Goal: Find specific page/section: Find specific page/section

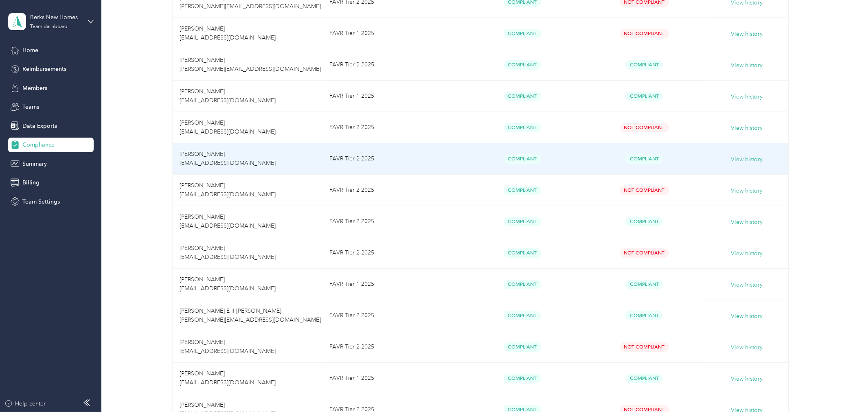
scroll to position [271, 0]
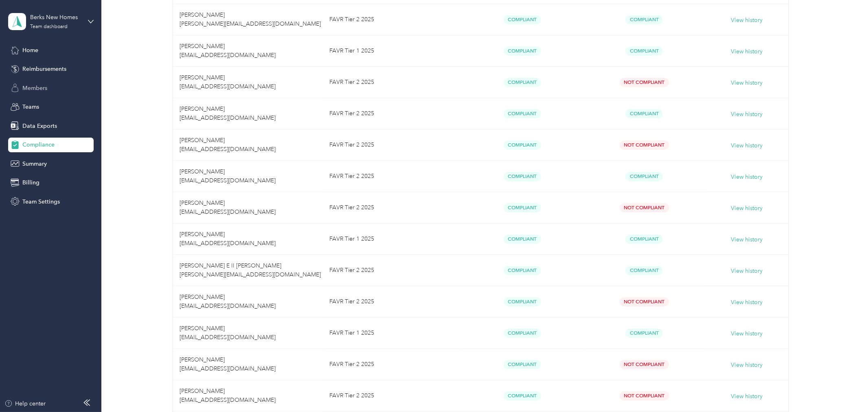
click at [33, 84] on span "Members" at bounding box center [34, 88] width 25 height 9
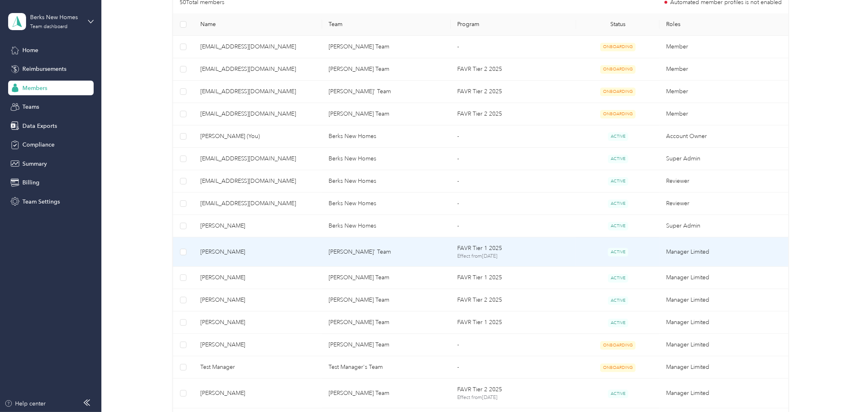
scroll to position [136, 0]
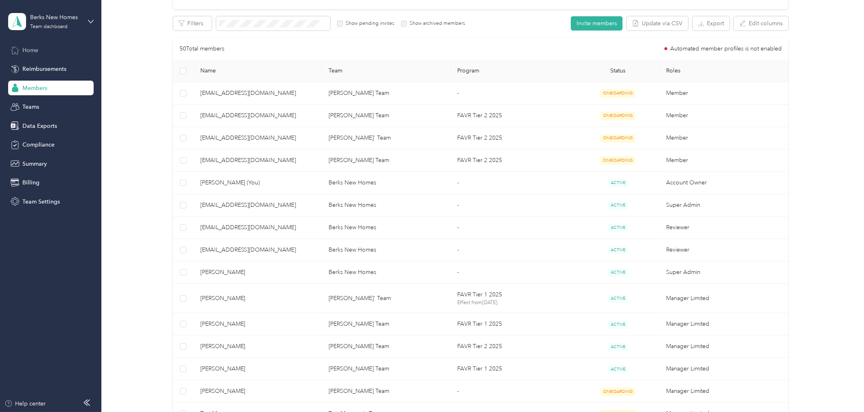
click at [35, 49] on span "Home" at bounding box center [30, 50] width 16 height 9
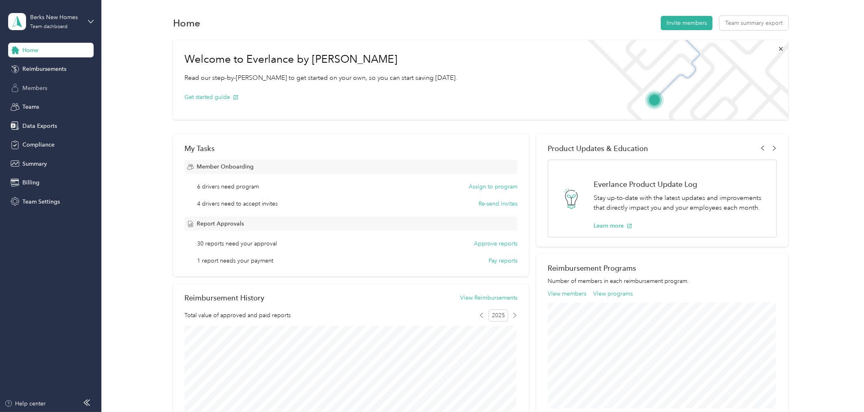
click at [22, 85] on span "Members" at bounding box center [34, 88] width 25 height 9
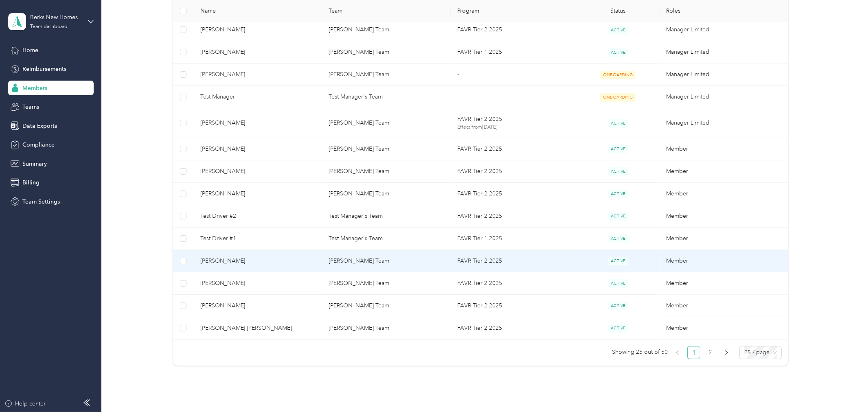
scroll to position [497, 0]
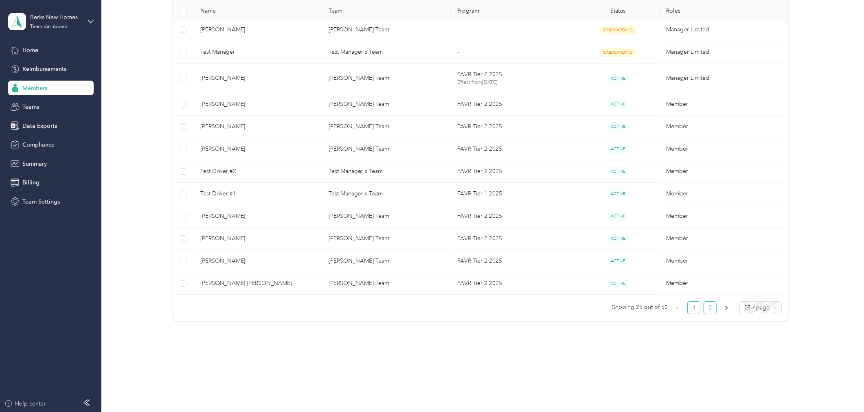
click at [704, 307] on link "2" at bounding box center [710, 308] width 12 height 12
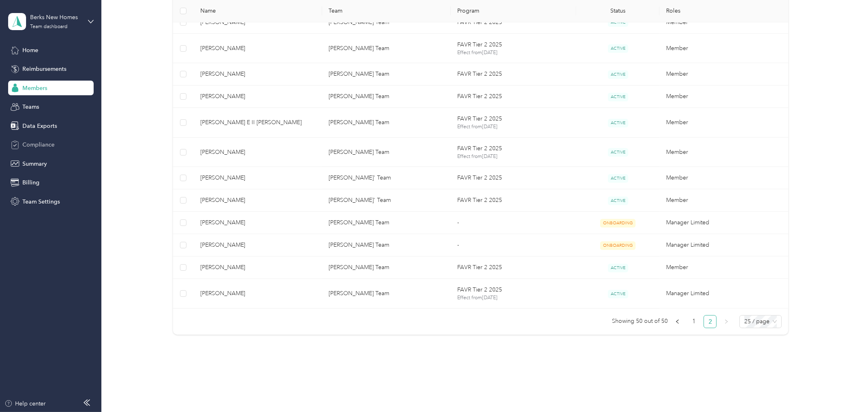
click at [36, 144] on span "Compliance" at bounding box center [38, 144] width 32 height 9
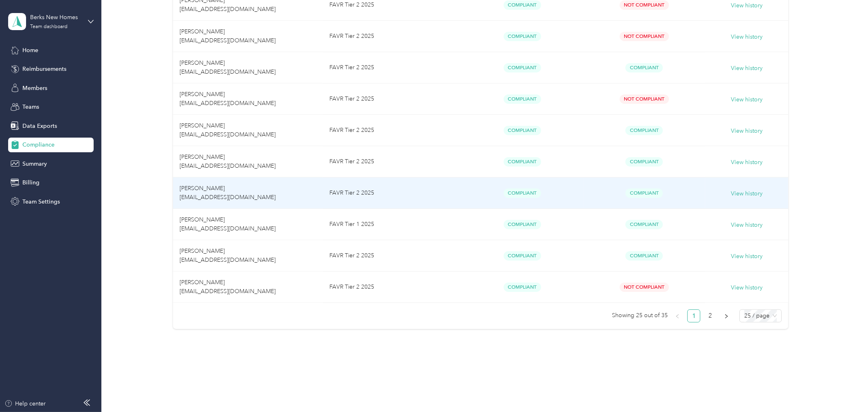
scroll to position [662, 0]
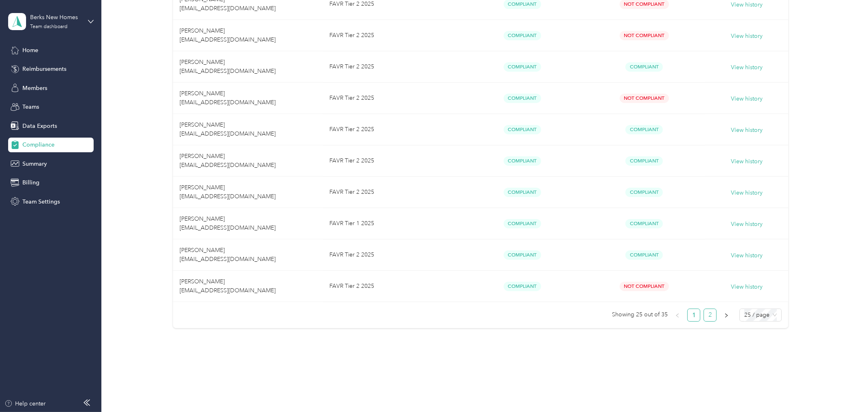
click at [708, 310] on link "2" at bounding box center [710, 315] width 12 height 12
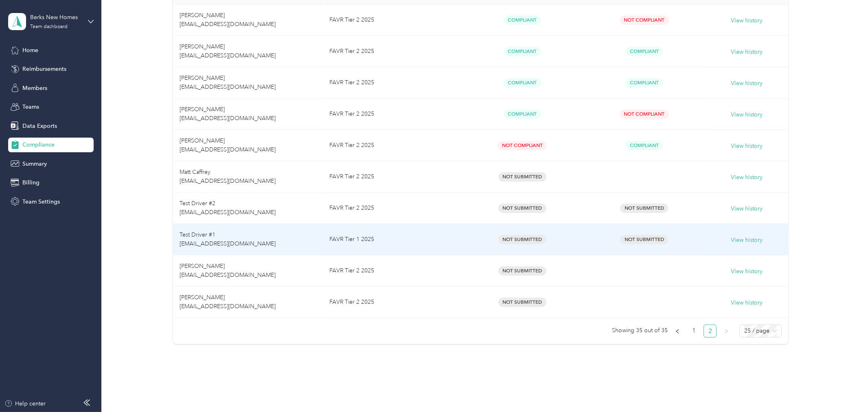
scroll to position [192, 0]
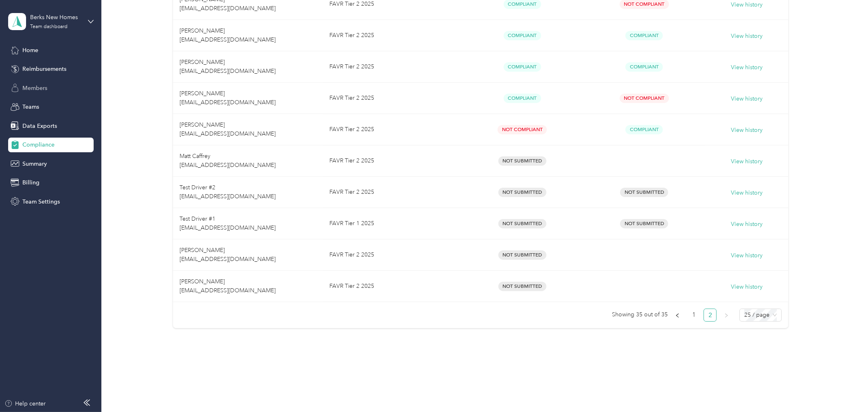
click at [38, 87] on span "Members" at bounding box center [34, 88] width 25 height 9
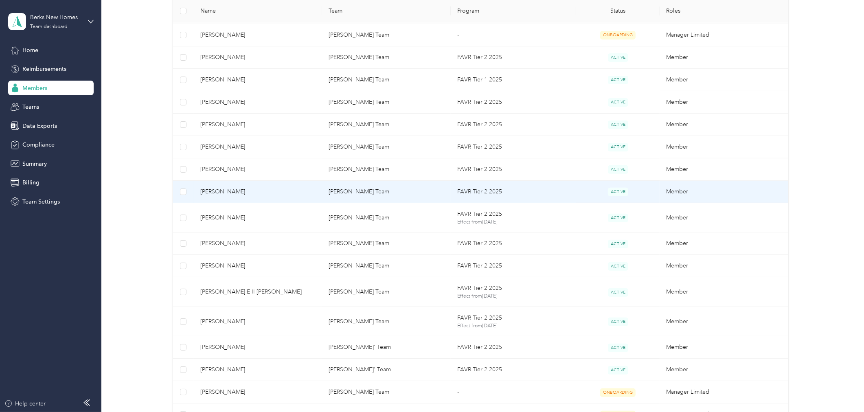
scroll to position [192, 0]
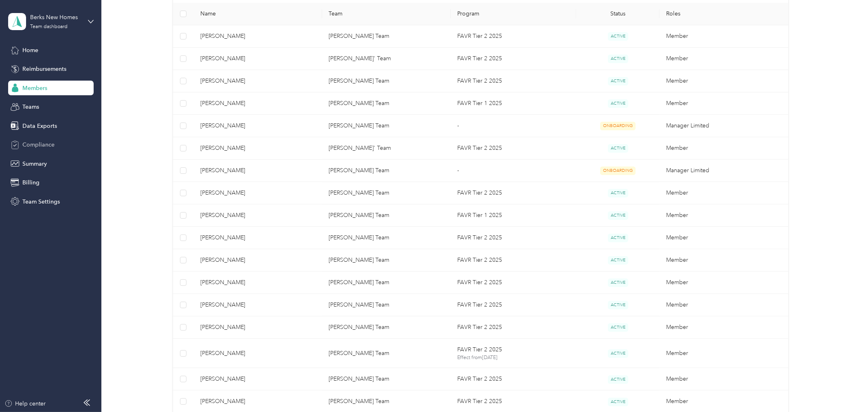
click at [46, 141] on span "Compliance" at bounding box center [38, 144] width 32 height 9
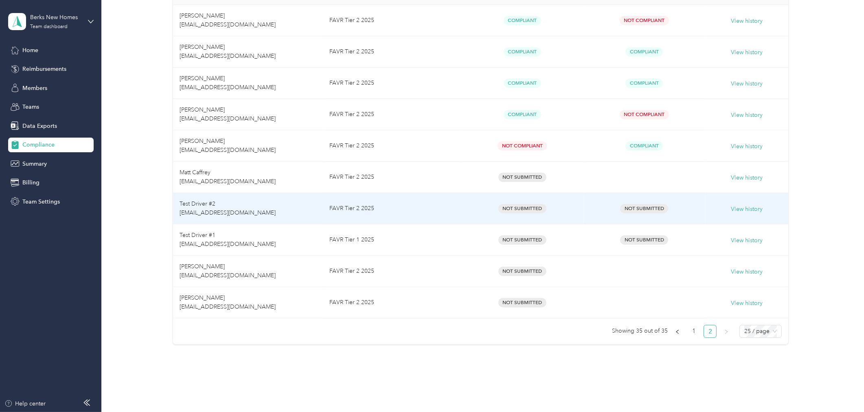
scroll to position [192, 0]
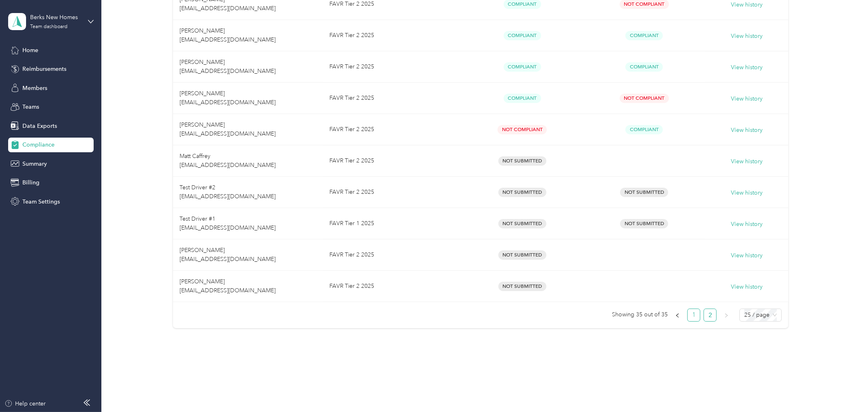
click at [691, 313] on link "1" at bounding box center [693, 315] width 12 height 12
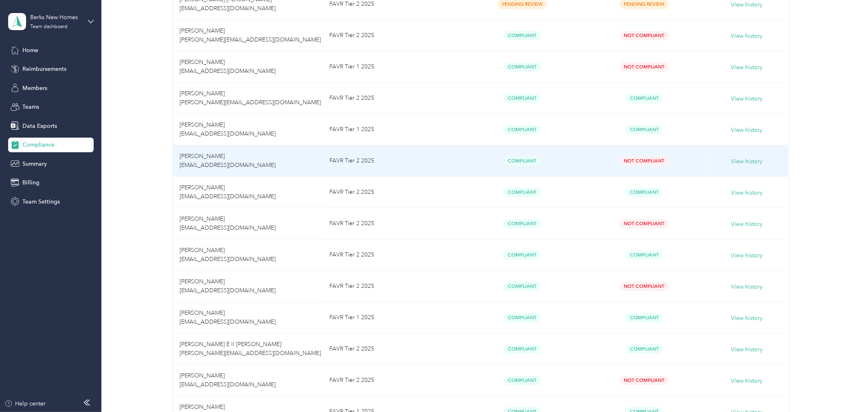
click at [396, 161] on td "FAVR Tier 2 2025" at bounding box center [392, 160] width 138 height 31
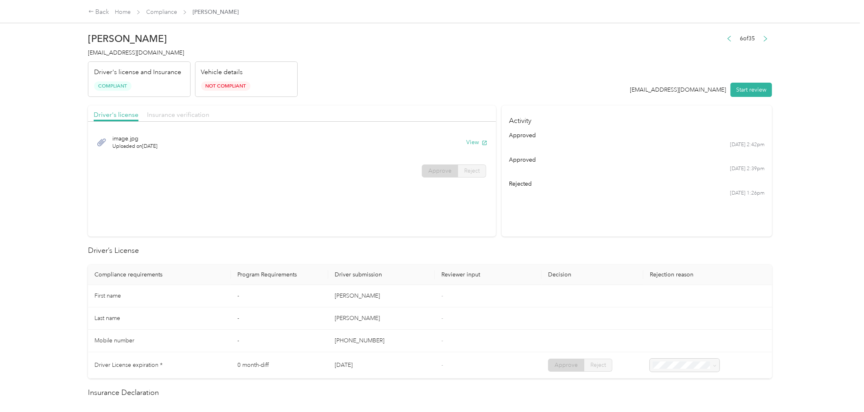
click at [173, 117] on span "Insurance verification" at bounding box center [178, 115] width 62 height 8
click at [103, 113] on span "Driver's license" at bounding box center [116, 115] width 45 height 8
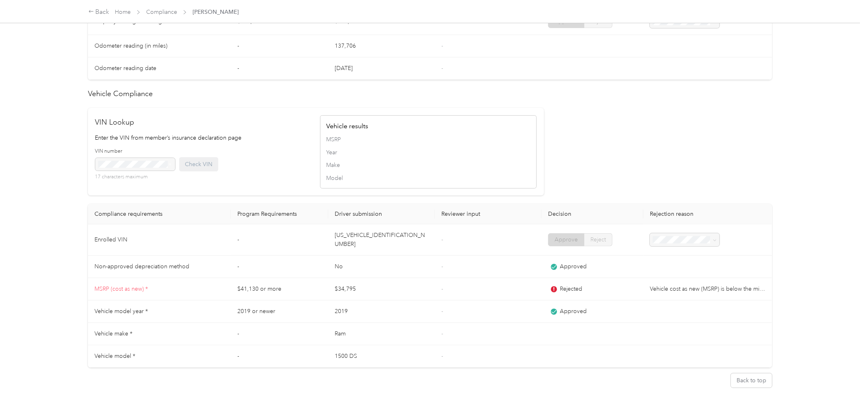
scroll to position [574, 0]
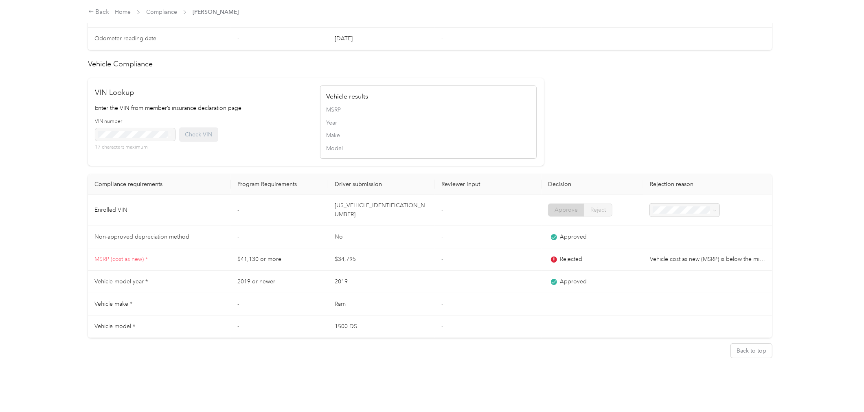
click at [151, 7] on div "Back Home Compliance [PERSON_NAME]" at bounding box center [431, 11] width 719 height 23
click at [153, 11] on link "Compliance" at bounding box center [161, 12] width 31 height 7
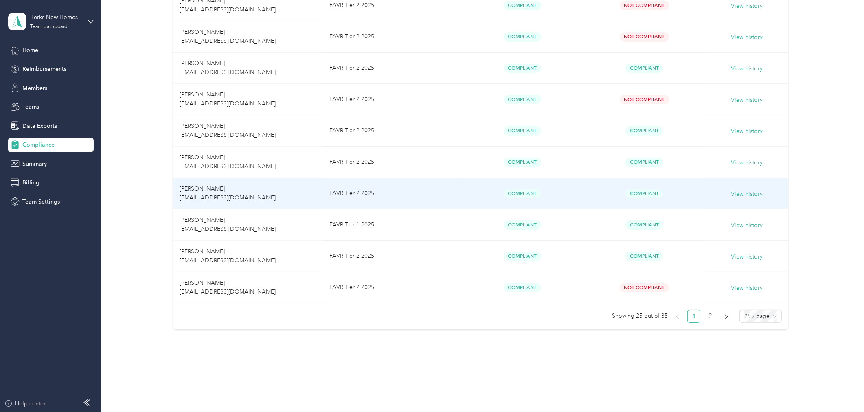
scroll to position [662, 0]
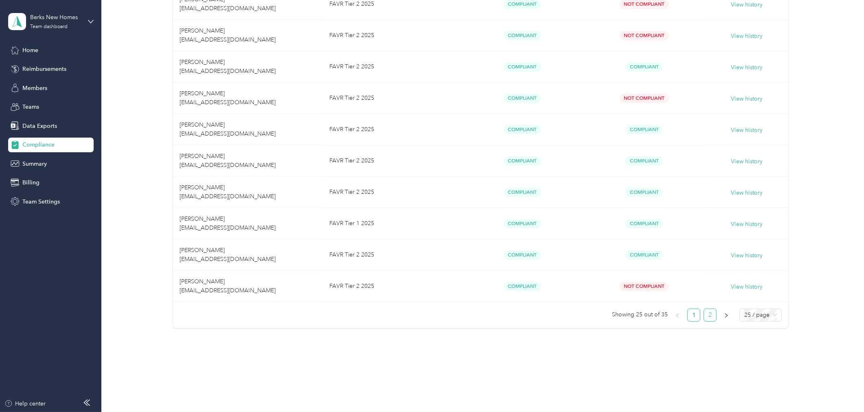
click at [710, 314] on link "2" at bounding box center [710, 315] width 12 height 12
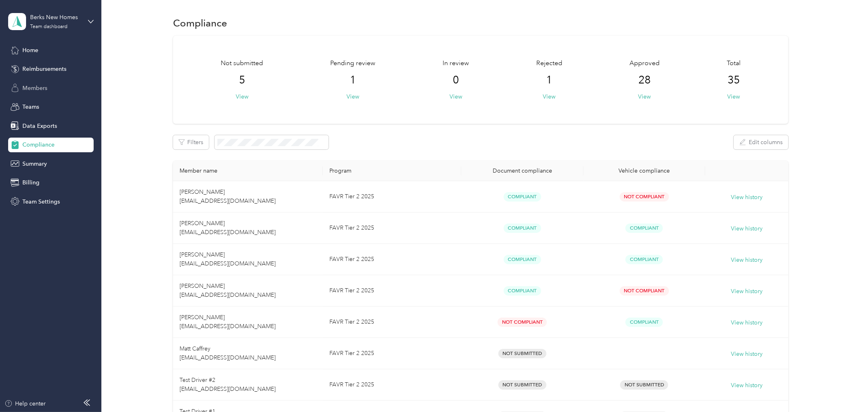
click at [37, 86] on span "Members" at bounding box center [34, 88] width 25 height 9
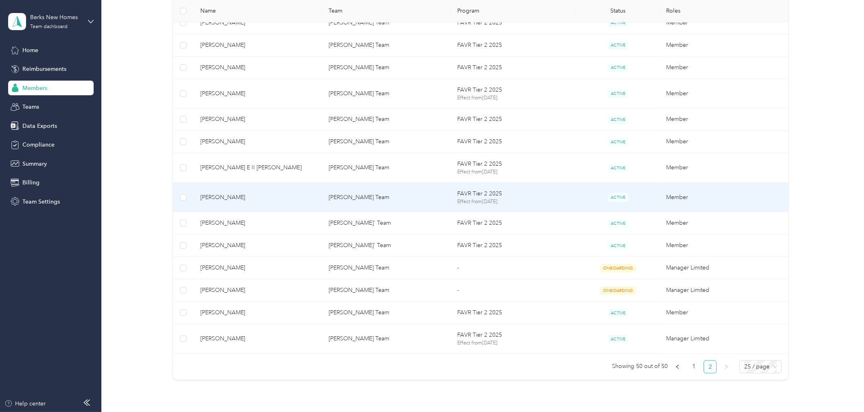
scroll to position [511, 0]
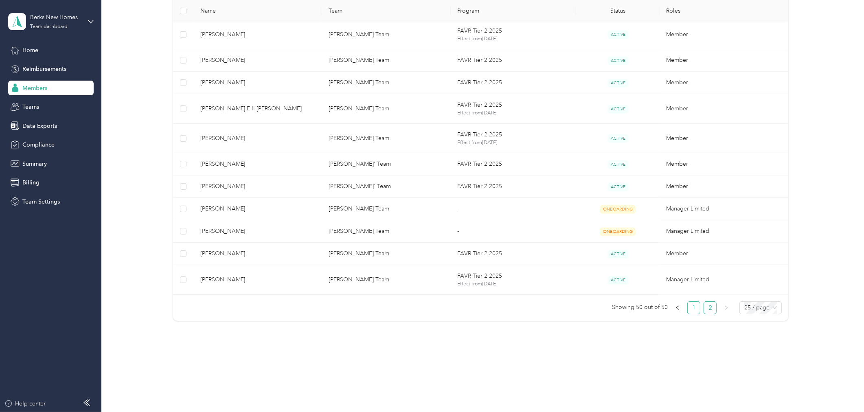
click at [692, 304] on link "1" at bounding box center [693, 308] width 12 height 12
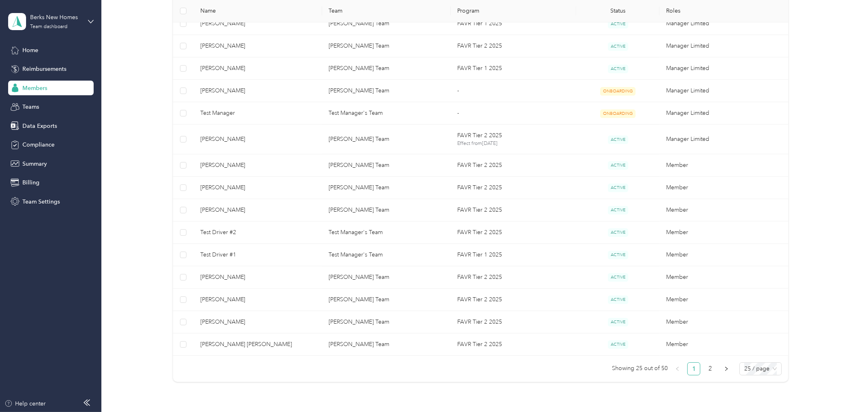
scroll to position [452, 0]
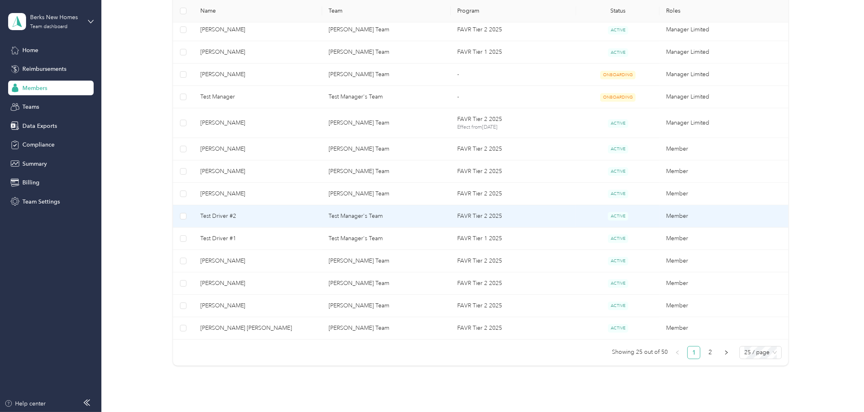
click at [400, 212] on td "Test Manager's Team" at bounding box center [386, 216] width 129 height 22
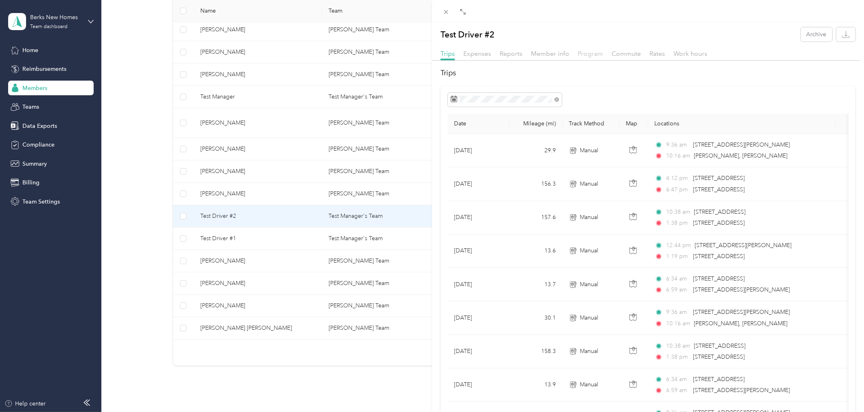
click at [587, 55] on span "Program" at bounding box center [589, 54] width 25 height 8
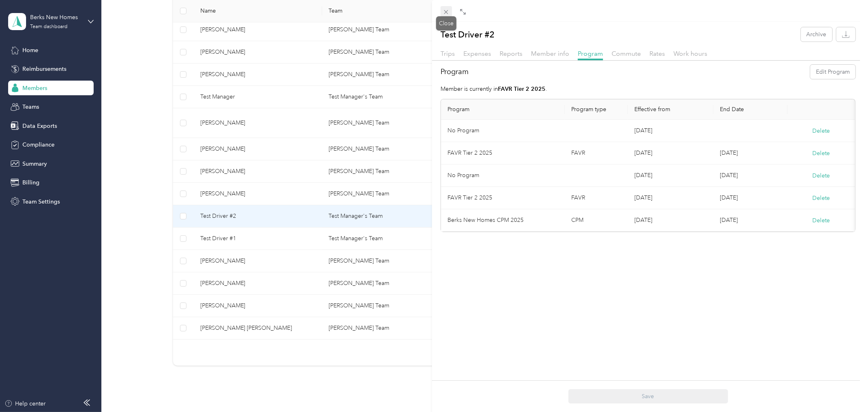
click at [444, 10] on icon at bounding box center [446, 12] width 4 height 4
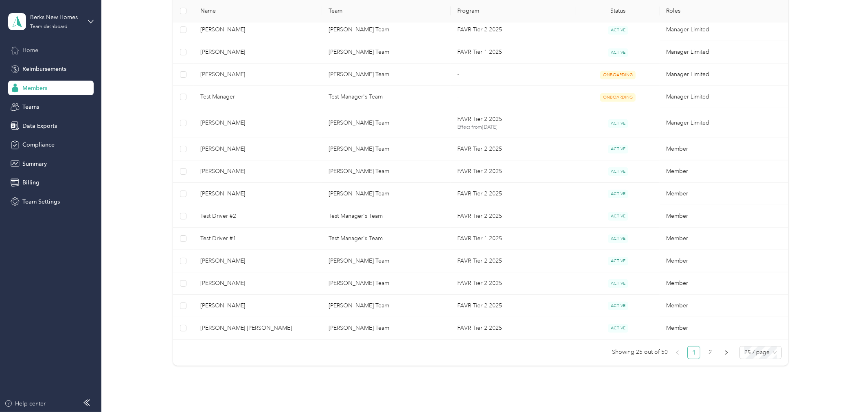
click at [47, 46] on div "Home" at bounding box center [50, 50] width 85 height 15
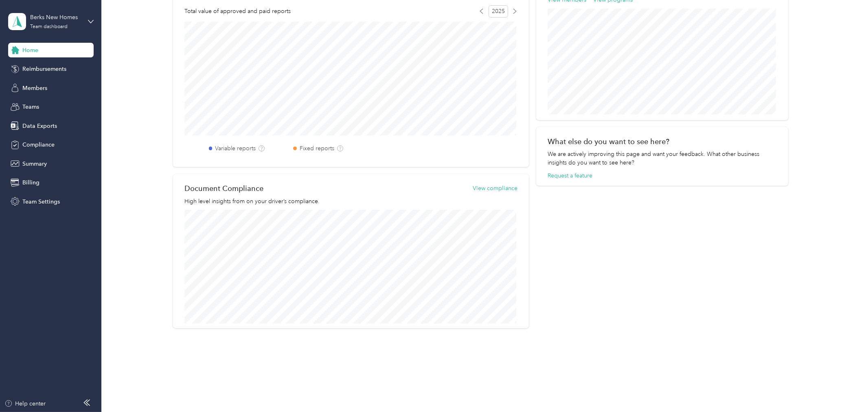
scroll to position [304, 0]
